Goal: Complete application form: Complete application form

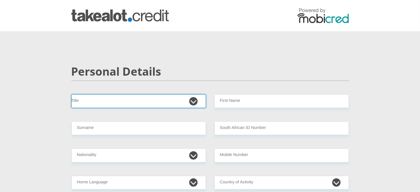
click at [153, 98] on select "Mr Ms Mrs Dr Other" at bounding box center [138, 101] width 135 height 14
select select "Mrs"
click at [71, 94] on select "Mr Ms Mrs Dr Other" at bounding box center [138, 101] width 135 height 14
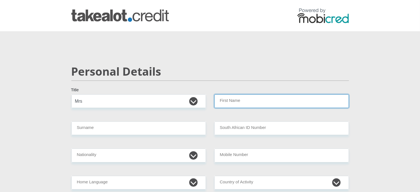
click at [246, 97] on input "First Name" at bounding box center [281, 101] width 135 height 14
type input "Cheryl"
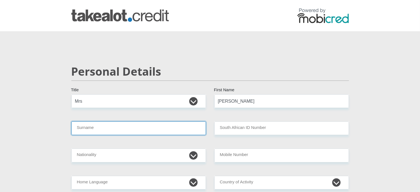
click at [138, 128] on input "Surname" at bounding box center [138, 128] width 135 height 14
type input "BirchPaul"
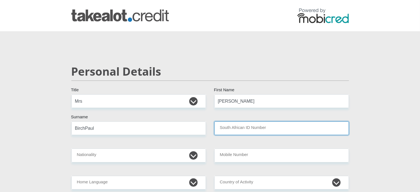
click at [254, 130] on input "South African ID Number" at bounding box center [281, 128] width 135 height 14
type input "7303150255082"
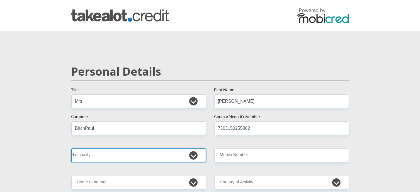
click at [107, 157] on select "South Africa Afghanistan Aland Islands Albania Algeria America Samoa American V…" at bounding box center [138, 155] width 135 height 14
select select "ZAF"
click at [71, 148] on select "South Africa Afghanistan Aland Islands Albania Algeria America Samoa American V…" at bounding box center [138, 155] width 135 height 14
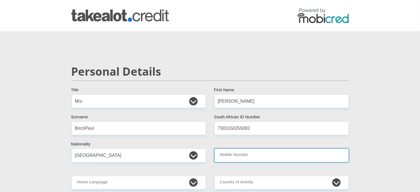
click at [243, 158] on input "Mobile Number" at bounding box center [281, 155] width 135 height 14
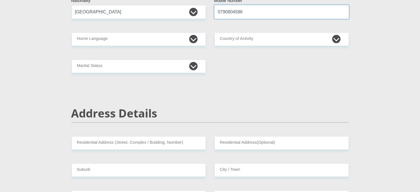
scroll to position [148, 0]
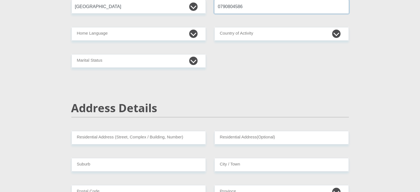
type input "0790804586"
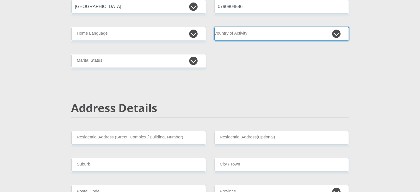
click at [246, 33] on select "South Africa Afghanistan Aland Islands Albania Algeria America Samoa American V…" at bounding box center [281, 34] width 135 height 14
select select "ZAF"
click at [214, 27] on select "South Africa Afghanistan Aland Islands Albania Algeria America Samoa American V…" at bounding box center [281, 34] width 135 height 14
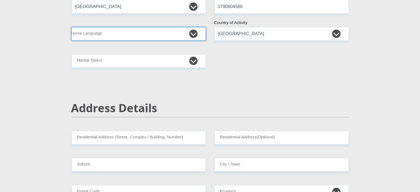
click at [132, 38] on select "Afrikaans English Sepedi South Ndebele Southern Sotho Swati Tsonga Tswana Venda…" at bounding box center [138, 34] width 135 height 14
select select "afr"
click at [71, 27] on select "Afrikaans English Sepedi South Ndebele Southern Sotho Swati Tsonga Tswana Venda…" at bounding box center [138, 34] width 135 height 14
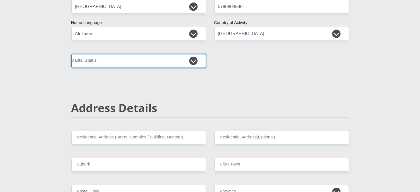
click at [116, 56] on select "Married ANC Single Divorced Widowed Married COP or Customary Law" at bounding box center [138, 61] width 135 height 14
select select "1"
click at [71, 54] on select "Married ANC Single Divorced Widowed Married COP or Customary Law" at bounding box center [138, 61] width 135 height 14
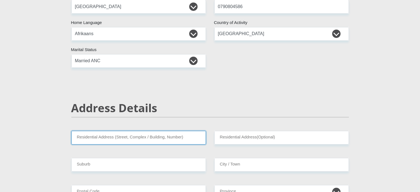
click at [109, 137] on input "Residential Address (Street, Complex / Building, Number)" at bounding box center [138, 138] width 135 height 14
type input "5 Holmes street"
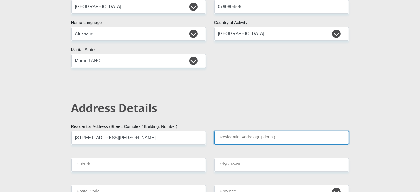
type input "Penford"
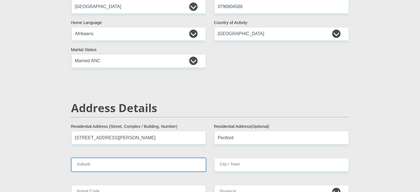
type input "Uitenhage"
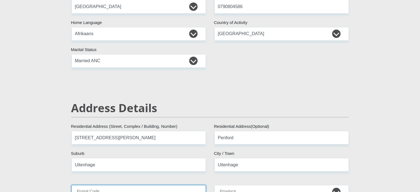
type input "6229"
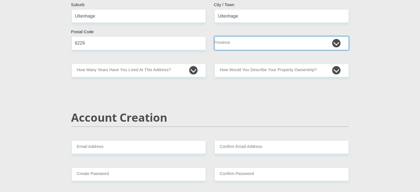
click at [336, 42] on select "Eastern Cape Free State Gauteng KwaZulu-Natal Limpopo Mpumalanga Northern Cape …" at bounding box center [281, 43] width 135 height 14
select select "Eastern Cape"
click at [214, 36] on select "Eastern Cape Free State Gauteng KwaZulu-Natal Limpopo Mpumalanga Northern Cape …" at bounding box center [281, 43] width 135 height 14
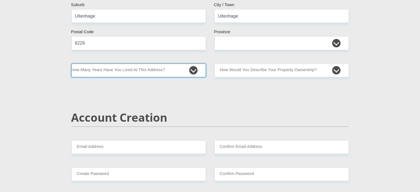
click at [136, 71] on select "less than 1 year 1-3 years 3-5 years 5+ years" at bounding box center [138, 71] width 135 height 14
select select "2"
click at [71, 64] on select "less than 1 year 1-3 years 3-5 years 5+ years" at bounding box center [138, 71] width 135 height 14
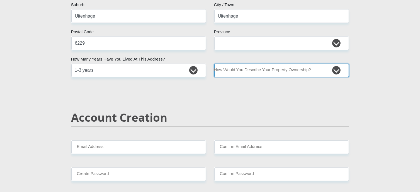
click at [338, 69] on select "Owned Rented Family Owned Company Dwelling" at bounding box center [281, 71] width 135 height 14
select select "Owned"
click at [214, 64] on select "Owned Rented Family Owned Company Dwelling" at bounding box center [281, 71] width 135 height 14
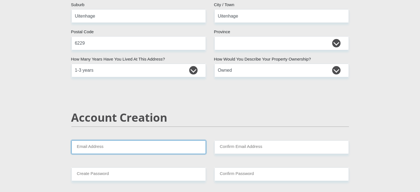
click at [118, 144] on input "Email Address" at bounding box center [138, 147] width 135 height 14
type input "vanonsec@gmail.com"
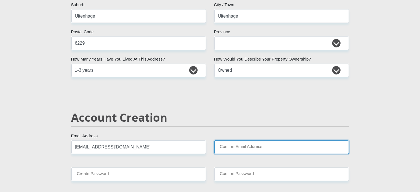
click at [232, 148] on input "Confirm Email Address" at bounding box center [281, 147] width 135 height 14
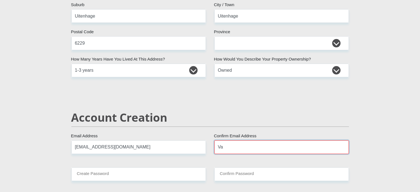
type input "V"
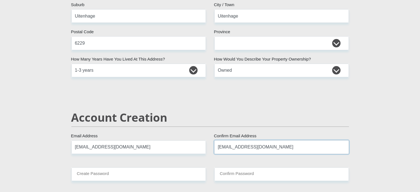
type input "vanonsec@gmail.com"
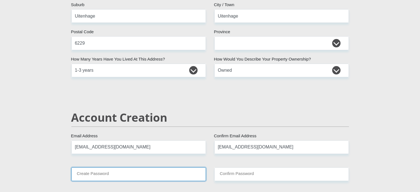
click at [102, 175] on input "Create Password" at bounding box center [138, 174] width 135 height 14
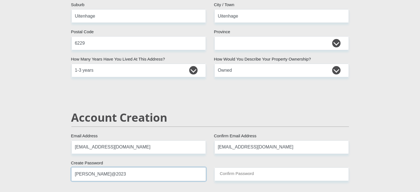
type input "Cheryl@2023"
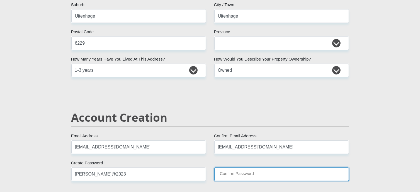
click at [256, 172] on input "Confirm Password" at bounding box center [281, 174] width 135 height 14
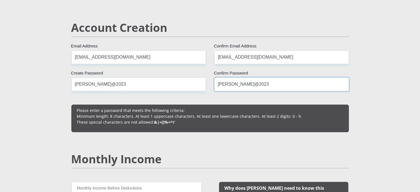
scroll to position [535, 0]
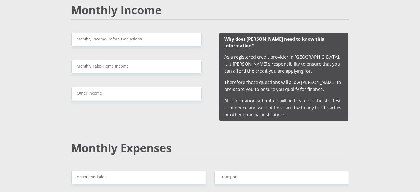
type input "Cheryl@2023"
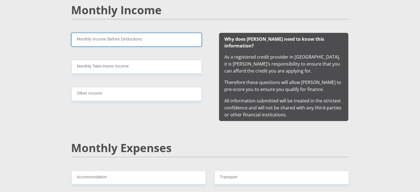
click at [161, 37] on input "Monthly Income Before Deductions" at bounding box center [136, 40] width 130 height 14
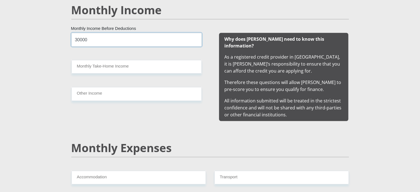
type input "30000"
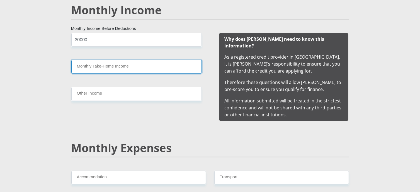
click at [130, 68] on input "Monthly Take-Home Income" at bounding box center [136, 67] width 130 height 14
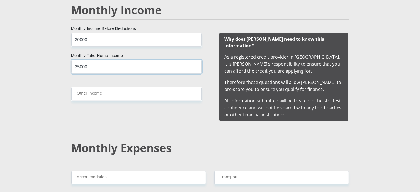
type input "25000"
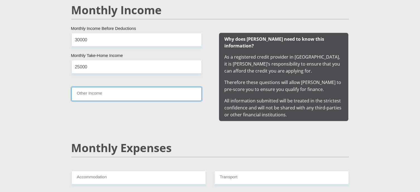
click at [132, 92] on input "Other Income" at bounding box center [136, 94] width 130 height 14
type input "20000"
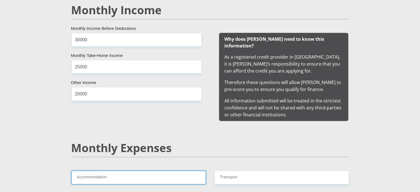
click at [106, 171] on input "Accommodation" at bounding box center [138, 178] width 135 height 14
type input "1"
type input "9500"
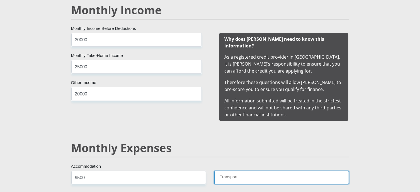
click at [223, 171] on input "Transport" at bounding box center [281, 178] width 135 height 14
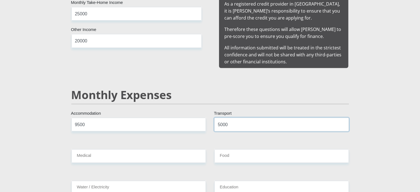
scroll to position [623, 0]
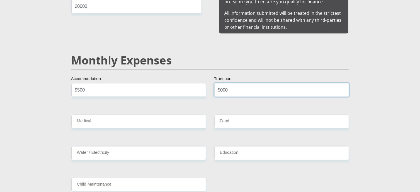
type input "5000"
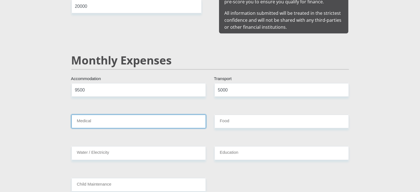
click at [140, 115] on input "Medical" at bounding box center [138, 122] width 135 height 14
type input "1100"
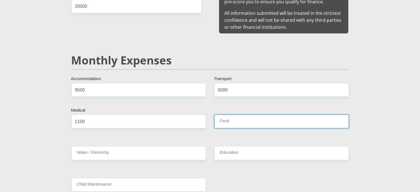
click at [238, 115] on input "Food" at bounding box center [281, 122] width 135 height 14
type input "3000"
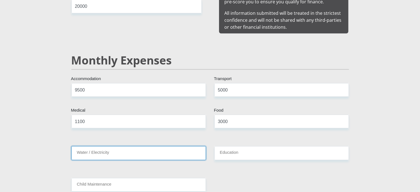
click at [91, 149] on input "Water / Electricity" at bounding box center [138, 153] width 135 height 14
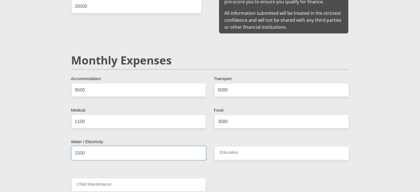
type input "1500"
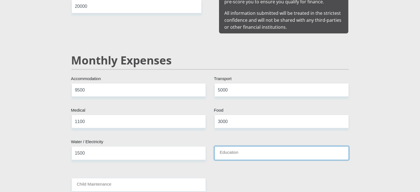
click at [243, 146] on input "Education" at bounding box center [281, 153] width 135 height 14
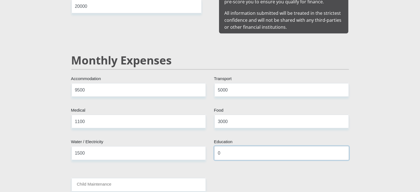
type input "0"
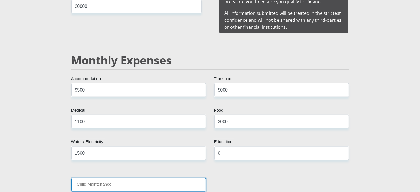
click at [137, 178] on input "Child Maintenance" at bounding box center [138, 185] width 135 height 14
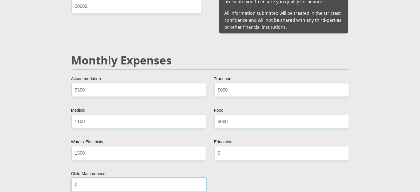
scroll to position [772, 0]
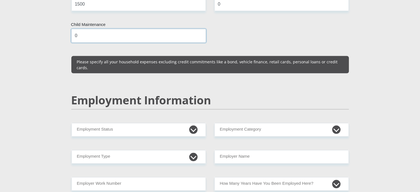
type input "0"
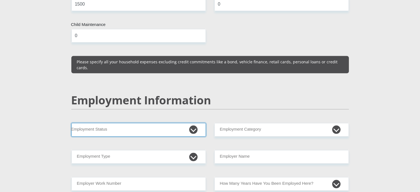
click at [104, 123] on select "Permanent/Full-time Part-time/Casual Contract Worker Self-Employed Housewife Re…" at bounding box center [138, 130] width 135 height 14
select select "1"
click at [71, 123] on select "Permanent/Full-time Part-time/Casual Contract Worker Self-Employed Housewife Re…" at bounding box center [138, 130] width 135 height 14
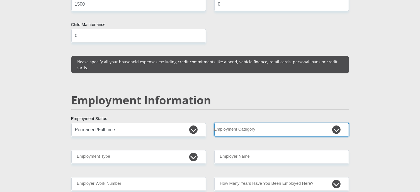
click at [233, 123] on select "AGRICULTURE ALCOHOL & TOBACCO CONSTRUCTION MATERIALS METALLURGY EQUIPMENT FOR R…" at bounding box center [281, 130] width 135 height 14
select select "71"
click at [214, 123] on select "AGRICULTURE ALCOHOL & TOBACCO CONSTRUCTION MATERIALS METALLURGY EQUIPMENT FOR R…" at bounding box center [281, 130] width 135 height 14
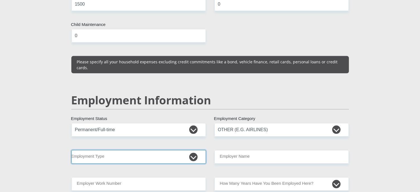
click at [130, 150] on select "College/Lecturer Craft Seller Creative Driver Executive Farmer Forces - Non Com…" at bounding box center [138, 157] width 135 height 14
select select "Manager"
click at [71, 150] on select "College/Lecturer Craft Seller Creative Driver Executive Farmer Forces - Non Com…" at bounding box center [138, 157] width 135 height 14
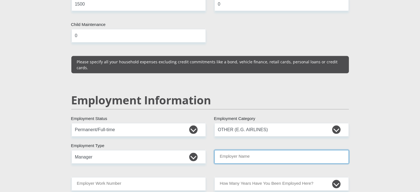
click at [254, 150] on input "Employer Name" at bounding box center [281, 157] width 135 height 14
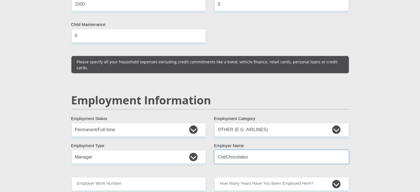
type input "CotiChocolates"
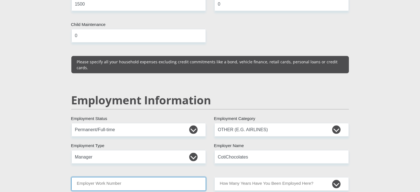
click at [138, 177] on input "Employer Work Number" at bounding box center [138, 184] width 135 height 14
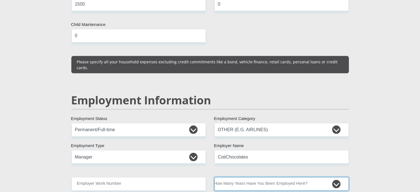
click at [336, 177] on select "less than 1 year 1-3 years 3-5 years 5+ years" at bounding box center [281, 184] width 135 height 14
select select "24"
click at [214, 177] on select "less than 1 year 1-3 years 3-5 years 5+ years" at bounding box center [281, 184] width 135 height 14
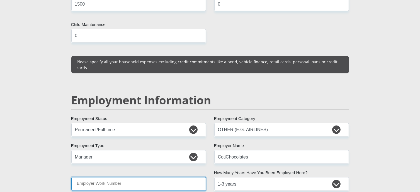
click at [118, 177] on input "Employer Work Number" at bounding box center [138, 184] width 135 height 14
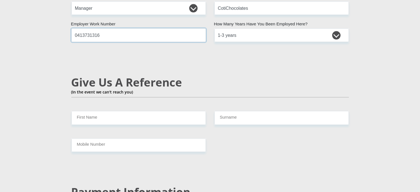
type input "0413731316"
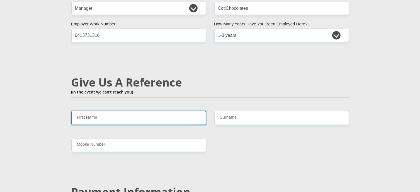
click at [101, 111] on input "First Name" at bounding box center [138, 118] width 135 height 14
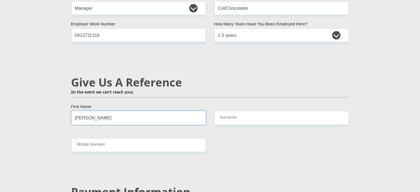
type input "Alicia"
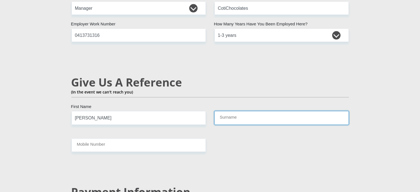
click at [241, 111] on input "Surname" at bounding box center [281, 118] width 135 height 14
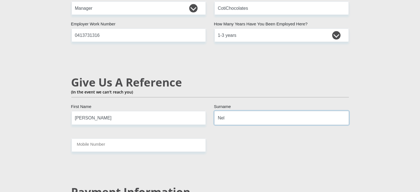
type input "Nel"
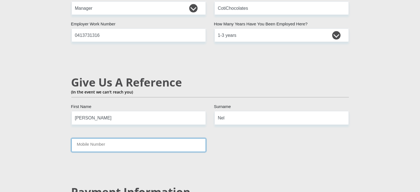
click at [115, 138] on input "Mobile Number" at bounding box center [138, 145] width 135 height 14
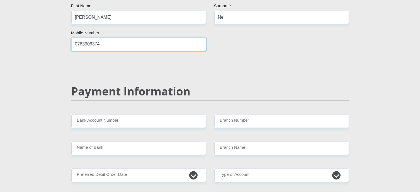
scroll to position [1051, 0]
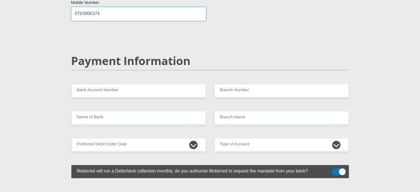
type input "0763906374"
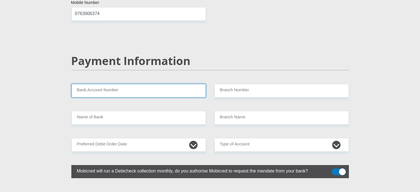
click at [94, 84] on input "Bank Account Number" at bounding box center [138, 91] width 135 height 14
type input "1395234238"
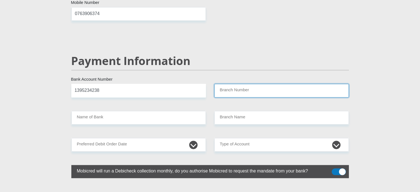
click at [234, 84] on input "Branch Number" at bounding box center [281, 91] width 135 height 14
type input "470010"
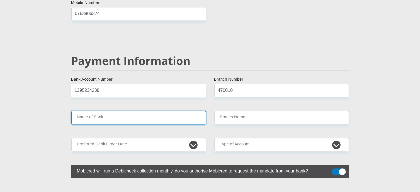
click at [147, 111] on input "Name of Bank" at bounding box center [138, 118] width 135 height 14
type input "CAPITEC BANK LIMITED"
type input "CAPITEC BANK CPC"
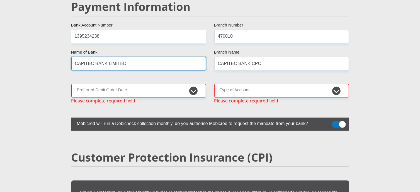
scroll to position [1106, 0]
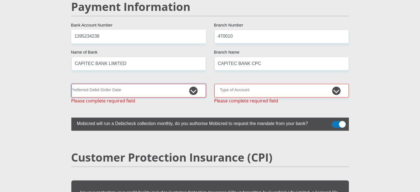
click at [104, 84] on select "1st 2nd 3rd 4th 5th 7th 18th 19th 20th 21st 22nd 23rd 24th 25th 26th 27th 28th …" at bounding box center [138, 91] width 135 height 14
click at [71, 84] on select "1st 2nd 3rd 4th 5th 7th 18th 19th 20th 21st 22nd 23rd 24th 25th 26th 27th 28th …" at bounding box center [138, 91] width 135 height 14
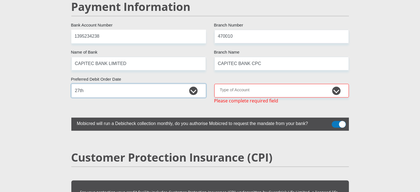
click at [198, 84] on select "1st 2nd 3rd 4th 5th 7th 18th 19th 20th 21st 22nd 23rd 24th 25th 26th 27th 28th …" at bounding box center [138, 91] width 135 height 14
select select "28"
click at [71, 84] on select "1st 2nd 3rd 4th 5th 7th 18th 19th 20th 21st 22nd 23rd 24th 25th 26th 27th 28th …" at bounding box center [138, 91] width 135 height 14
click at [271, 84] on select "Cheque Savings" at bounding box center [281, 91] width 135 height 14
select select "SAV"
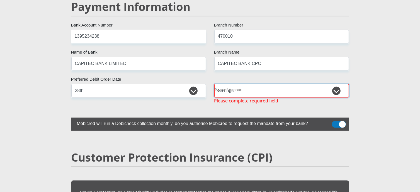
click at [214, 84] on select "Cheque Savings" at bounding box center [281, 91] width 135 height 14
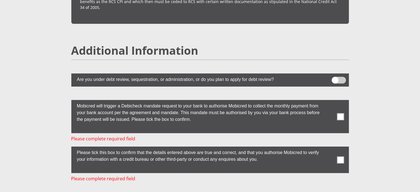
scroll to position [1487, 0]
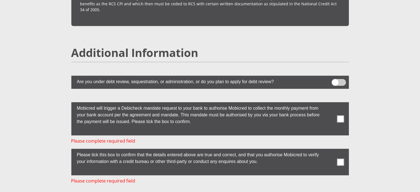
click at [340, 115] on span at bounding box center [340, 118] width 7 height 7
click at [329, 103] on input "checkbox" at bounding box center [329, 103] width 0 height 0
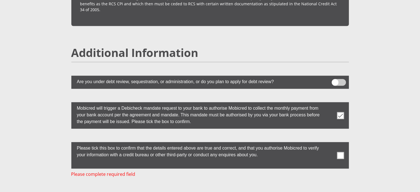
click at [340, 152] on span at bounding box center [340, 155] width 7 height 7
click at [329, 143] on input "checkbox" at bounding box center [329, 143] width 0 height 0
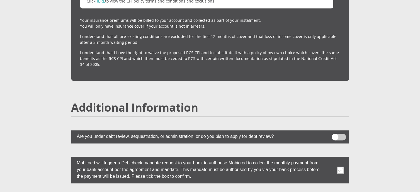
scroll to position [1581, 0]
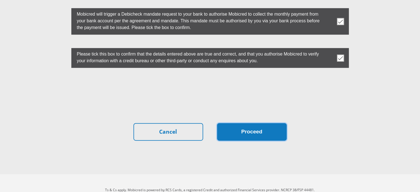
drag, startPoint x: 261, startPoint y: 117, endPoint x: 271, endPoint y: 122, distance: 10.7
click at [262, 123] on button "Proceed" at bounding box center [252, 132] width 70 height 18
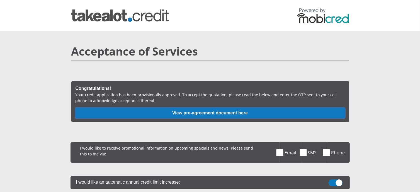
click at [221, 112] on button "View pre-agreement document here" at bounding box center [210, 113] width 269 height 10
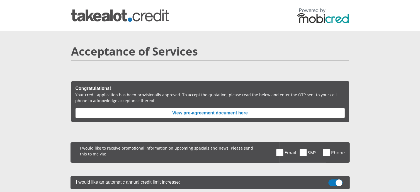
click at [280, 151] on span at bounding box center [279, 152] width 7 height 7
click at [286, 143] on input "Email" at bounding box center [286, 143] width 0 height 0
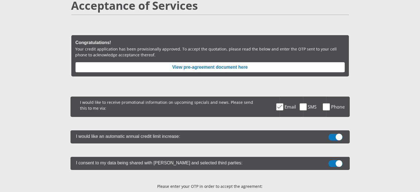
scroll to position [46, 0]
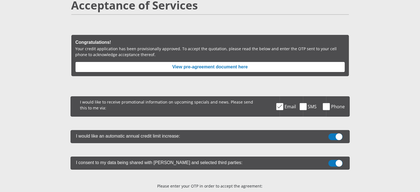
click at [331, 135] on span at bounding box center [335, 136] width 14 height 7
click at [335, 135] on input "checkbox" at bounding box center [335, 135] width 0 height 0
click at [330, 161] on span at bounding box center [335, 163] width 14 height 7
click at [335, 161] on input "checkbox" at bounding box center [335, 161] width 0 height 0
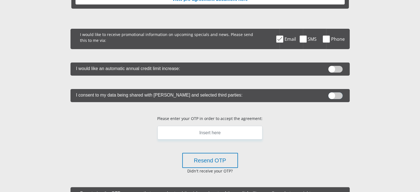
scroll to position [119, 0]
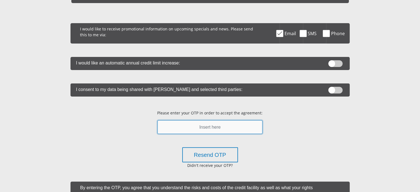
click at [226, 129] on input "text" at bounding box center [209, 127] width 105 height 14
type input "958687"
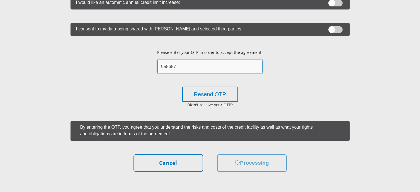
scroll to position [183, 0]
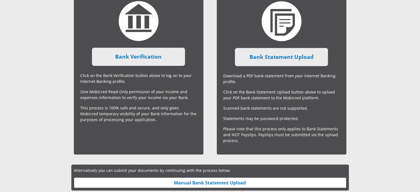
scroll to position [140, 0]
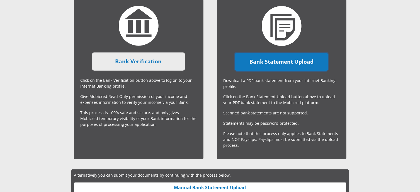
click at [288, 59] on link "Bank Statement Upload" at bounding box center [281, 62] width 93 height 18
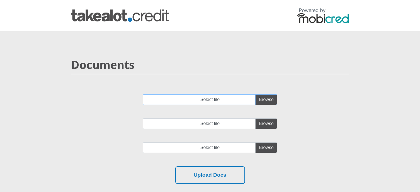
click at [264, 99] on input "Select file" at bounding box center [210, 99] width 135 height 11
type input "C:\fakepath\account_statement_[DATE]_to_[DATE].pdf"
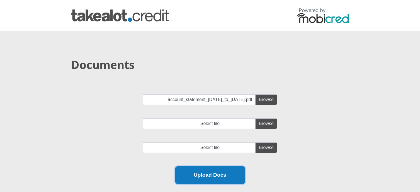
click at [215, 174] on button "Upload Docs" at bounding box center [210, 175] width 70 height 18
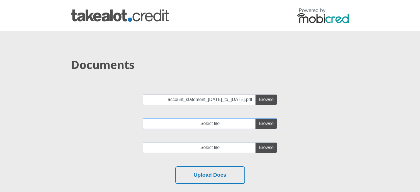
click at [267, 123] on input "Select file" at bounding box center [210, 123] width 135 height 11
type input "C:\fakepath\account_statement_1-Jul-2025_to_7-Oct-2025.pdf"
click at [268, 147] on input "file" at bounding box center [210, 147] width 135 height 11
type input "C:\fakepath\account_statement_1-Jul-2025_to_7-Oct-2025.pdf"
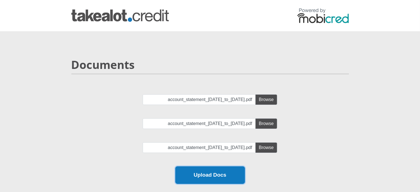
click at [214, 173] on button "Upload Docs" at bounding box center [210, 175] width 70 height 18
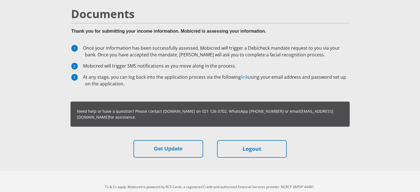
scroll to position [48, 0]
